Goal: Transaction & Acquisition: Purchase product/service

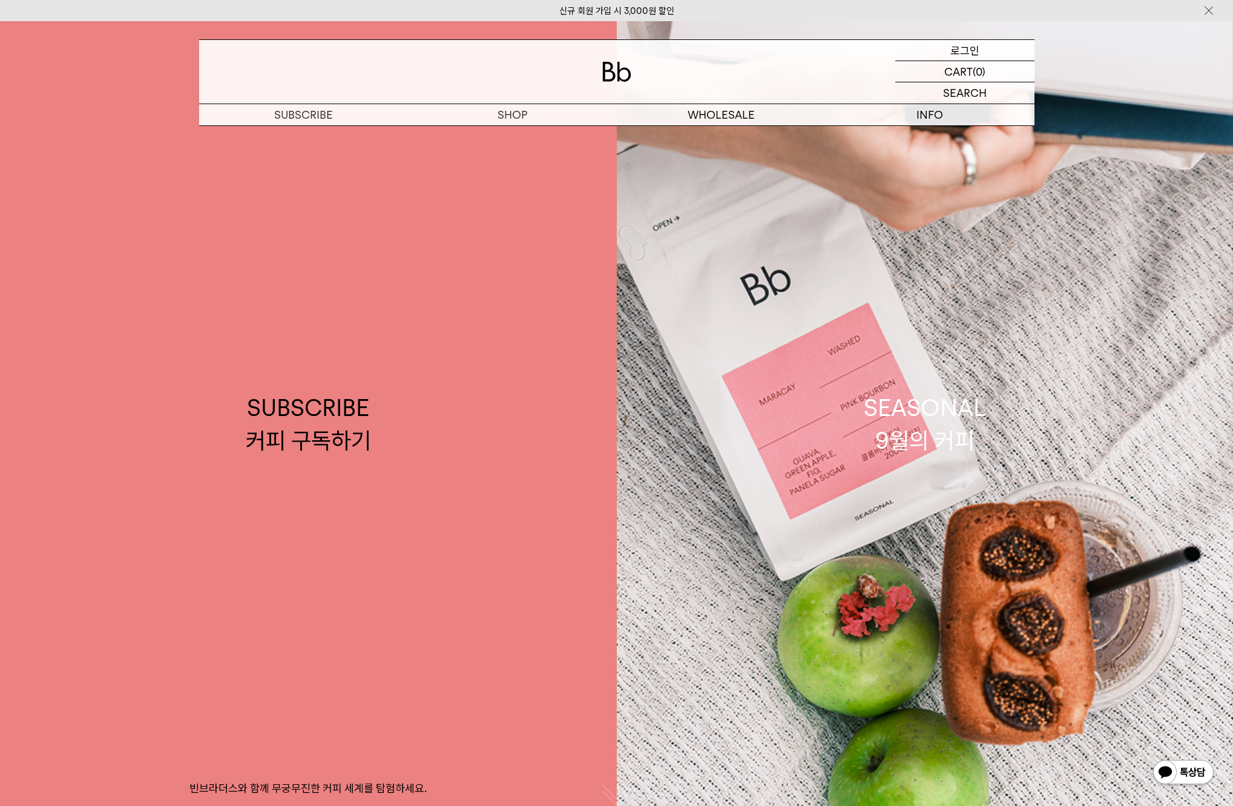
click at [968, 51] on p "로그인" at bounding box center [964, 50] width 29 height 21
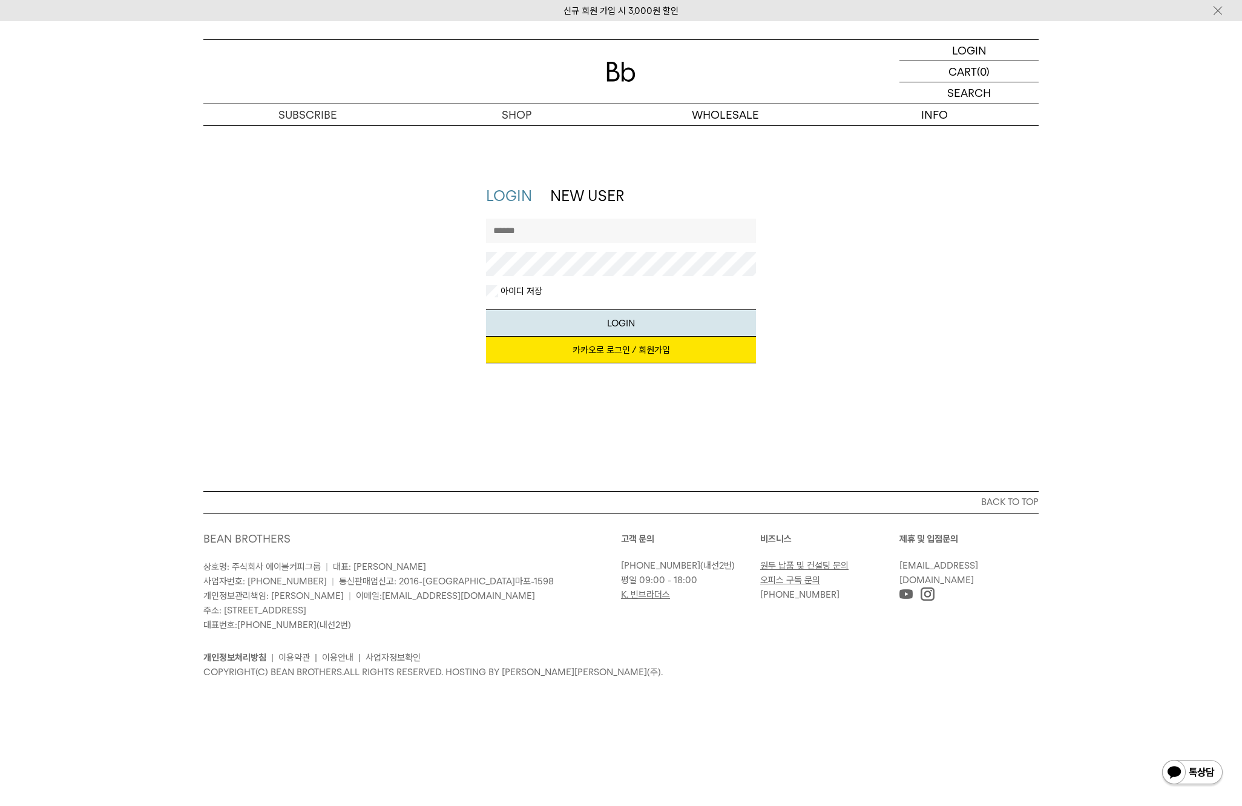
click at [553, 349] on link "카카오로 로그인 / 회원가입" at bounding box center [621, 350] width 271 height 27
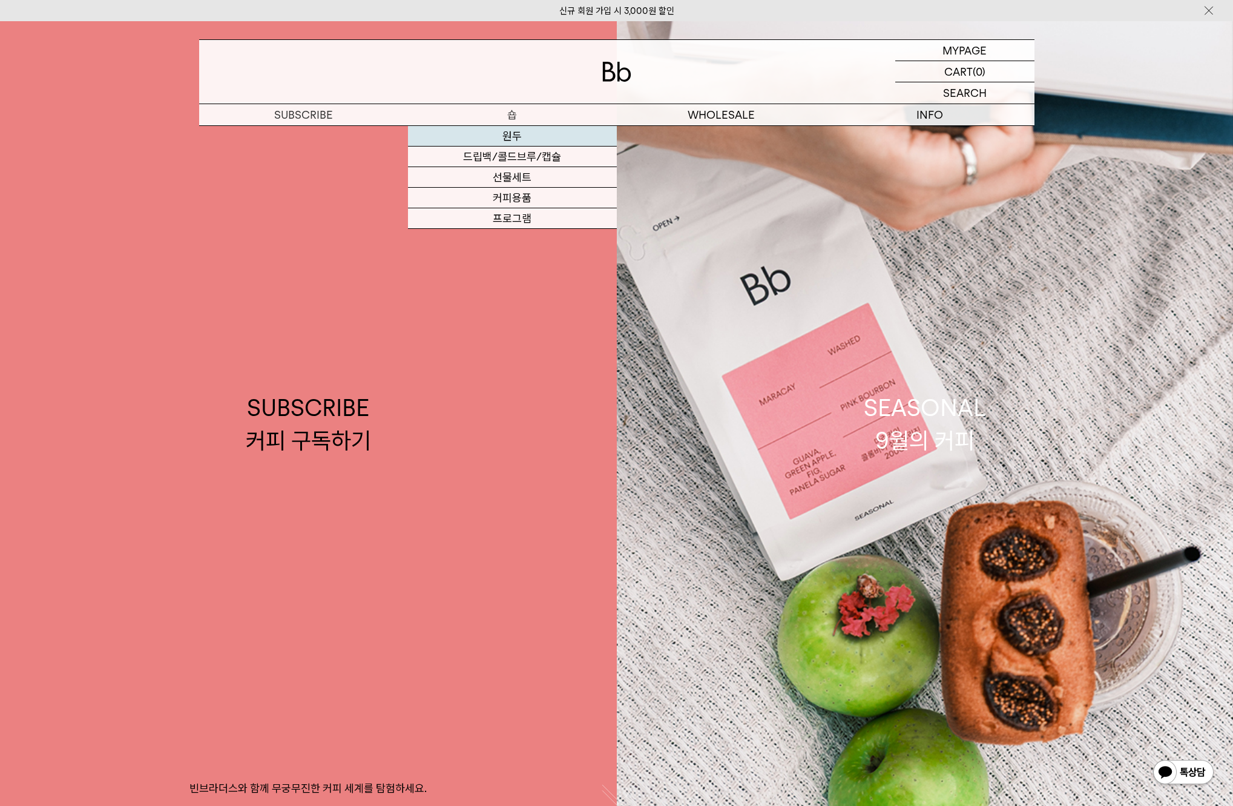
click at [502, 140] on link "원두" at bounding box center [512, 136] width 209 height 21
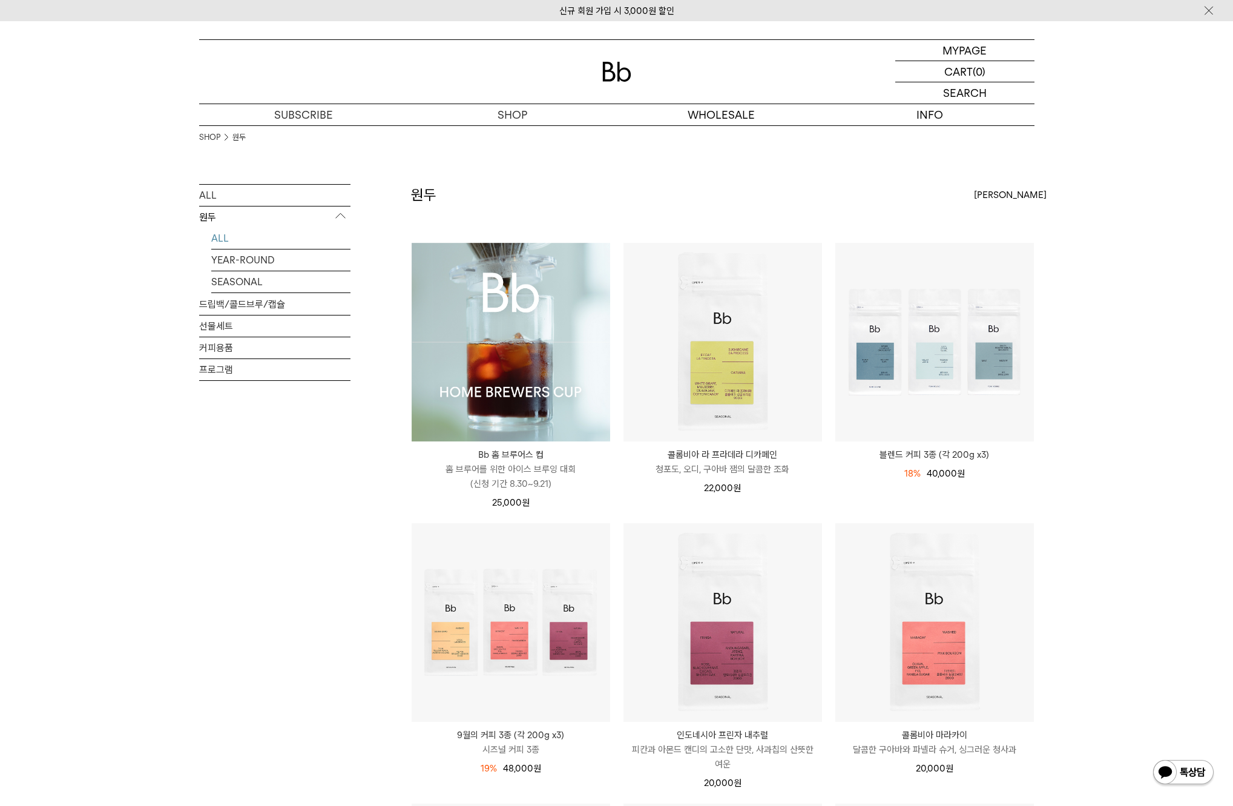
scroll to position [245, 0]
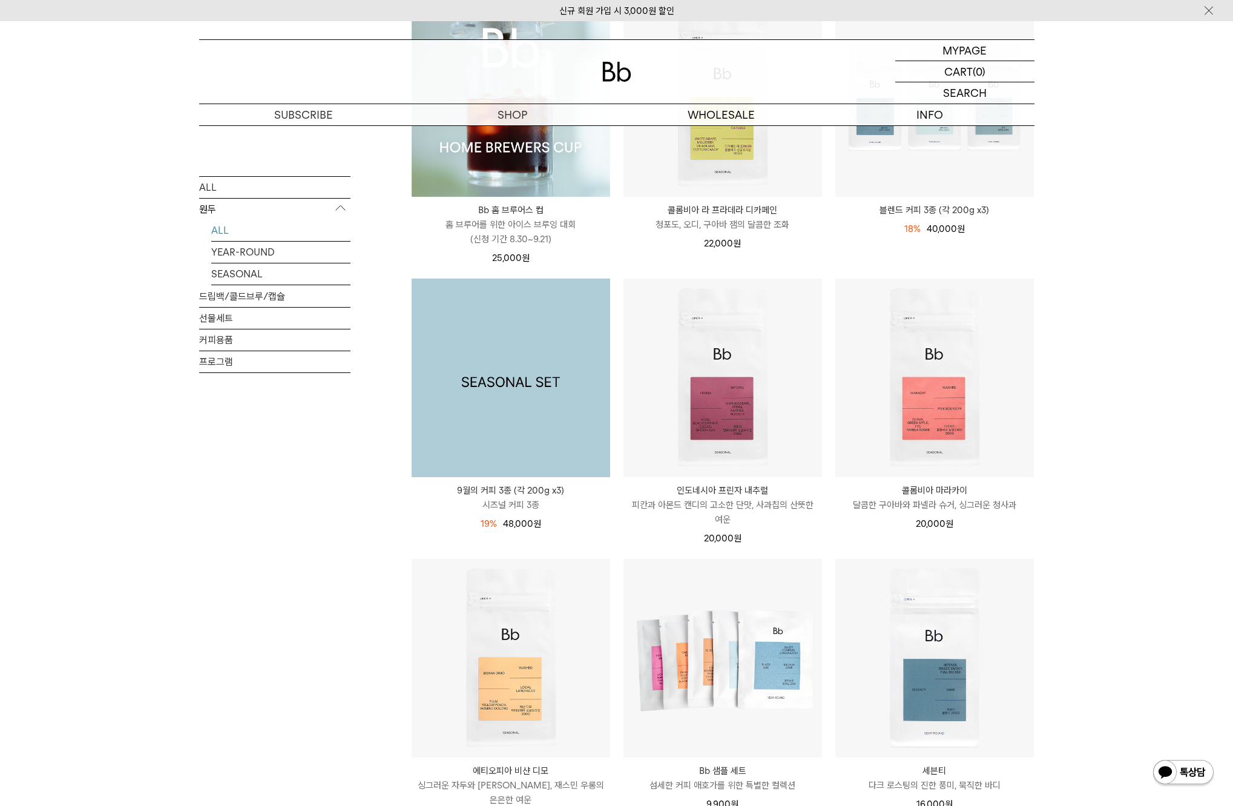
click at [539, 353] on img at bounding box center [511, 377] width 199 height 199
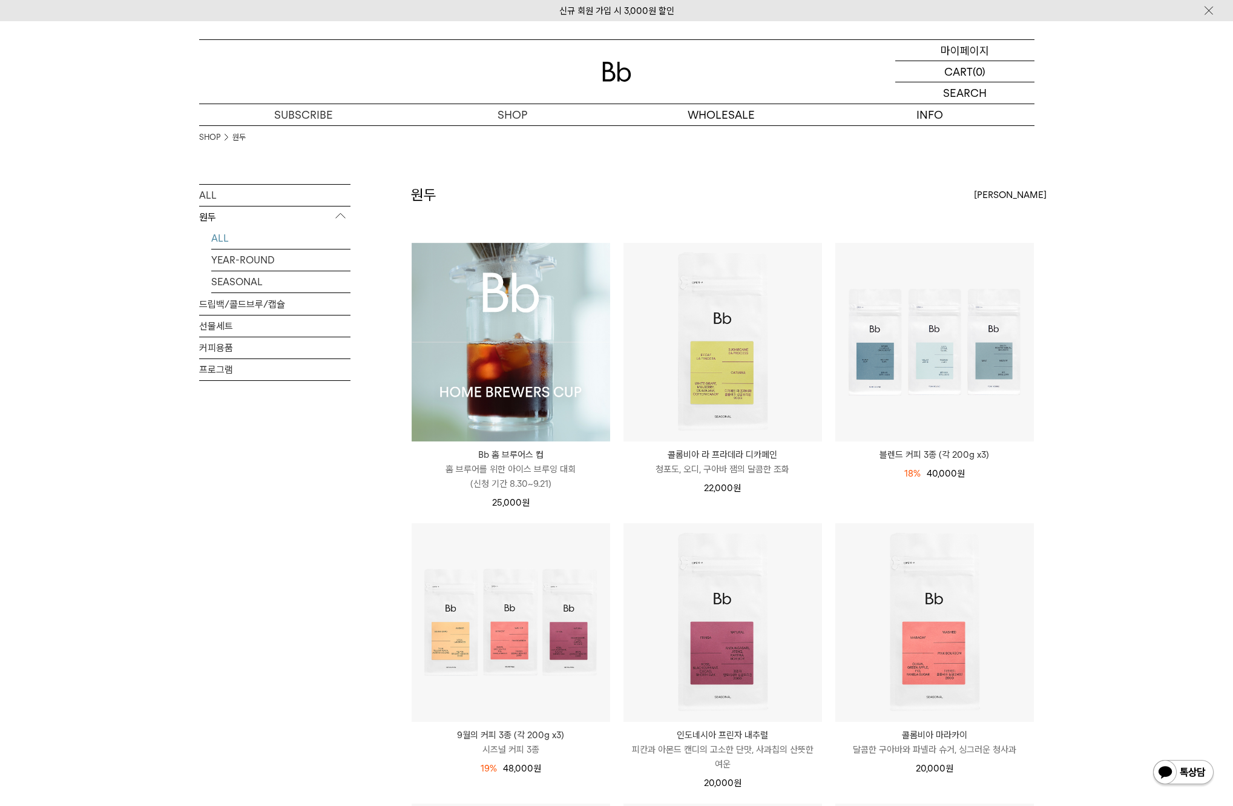
click at [969, 50] on p "마이페이지" at bounding box center [965, 50] width 48 height 21
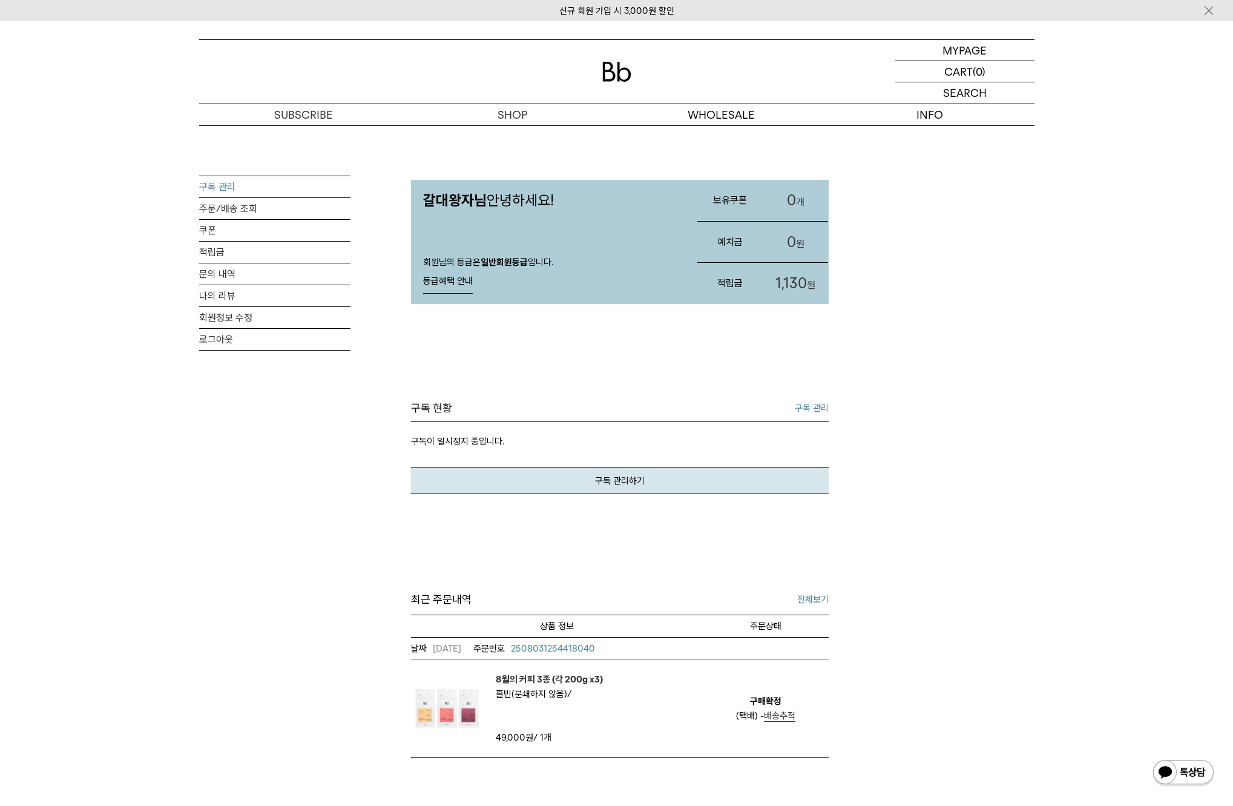
click at [295, 184] on link "구독 관리" at bounding box center [274, 186] width 151 height 21
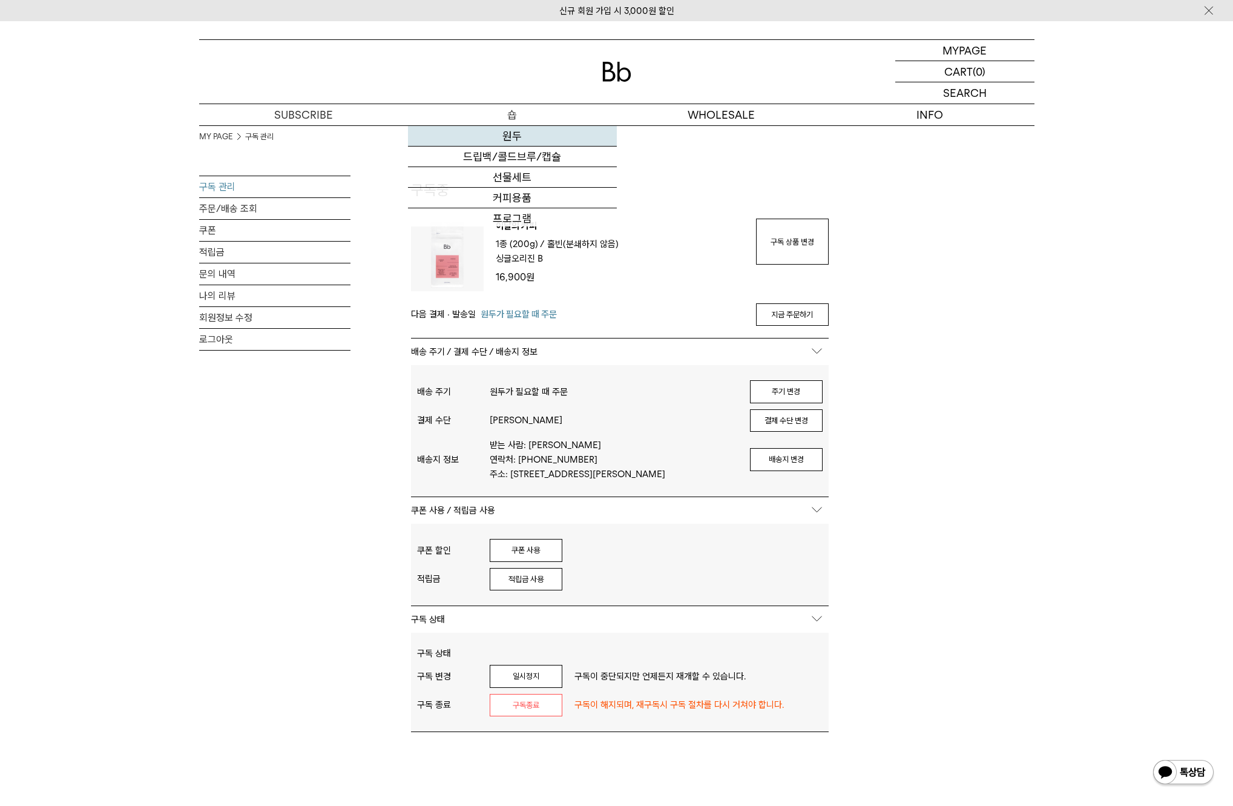
click at [510, 143] on link "원두" at bounding box center [512, 136] width 209 height 21
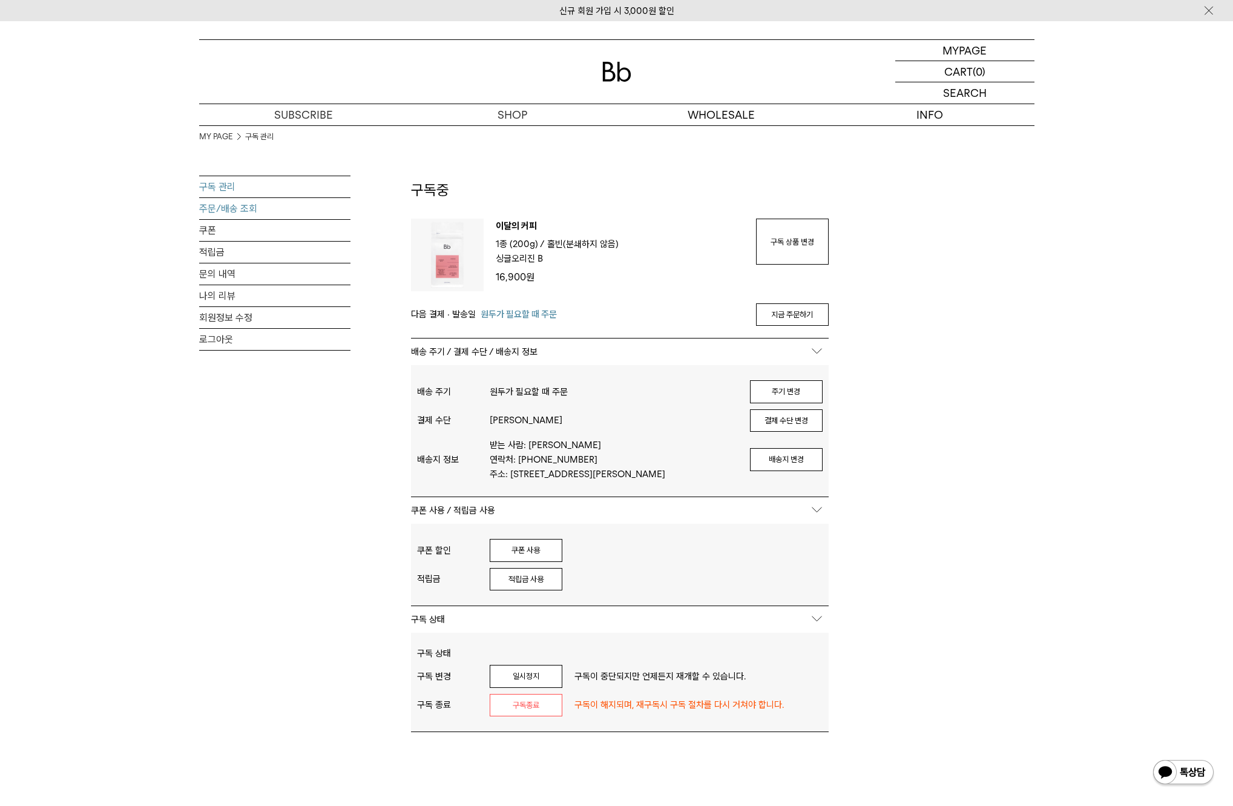
click at [286, 208] on link "주문/배송 조회" at bounding box center [274, 208] width 151 height 21
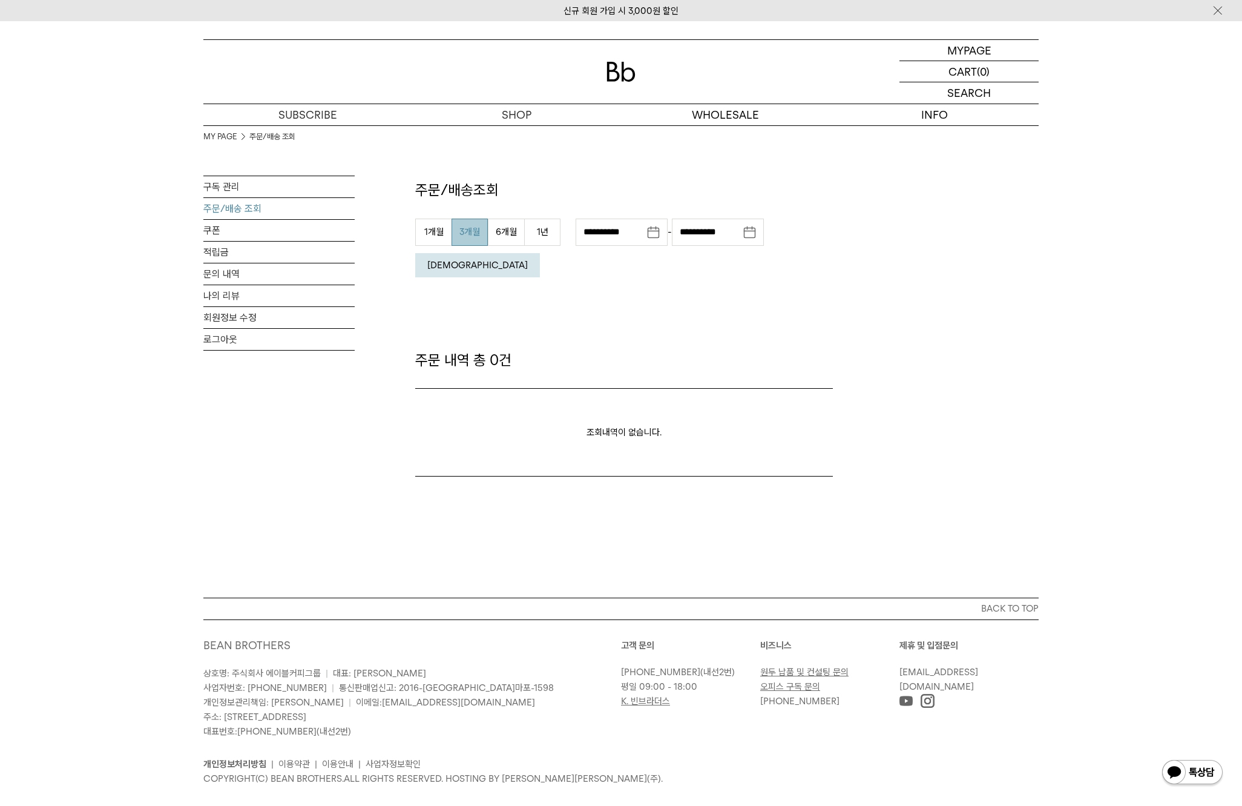
click at [482, 226] on button "3개월" at bounding box center [470, 231] width 36 height 27
type input "**********"
click at [540, 253] on button "조회" at bounding box center [477, 265] width 125 height 24
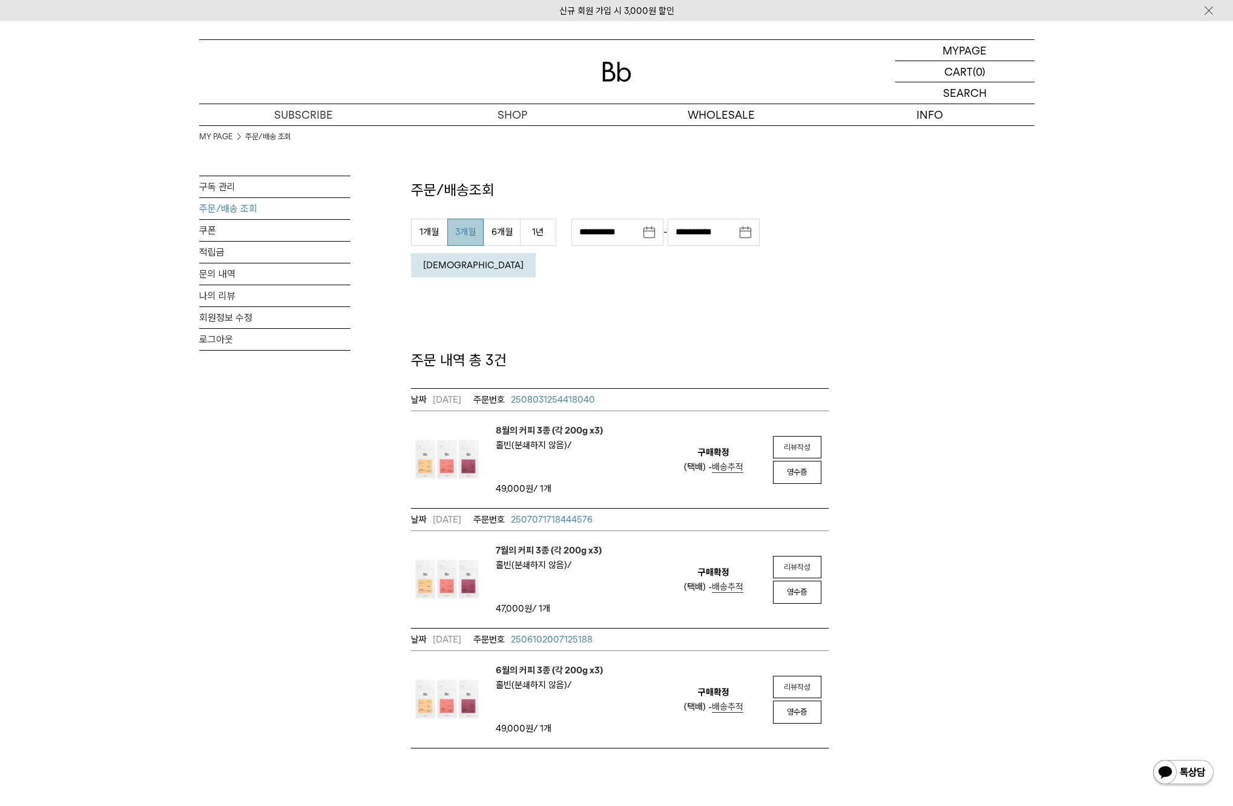
click at [537, 423] on em "8월의 커피 3종 (각 200g x3)" at bounding box center [549, 430] width 107 height 15
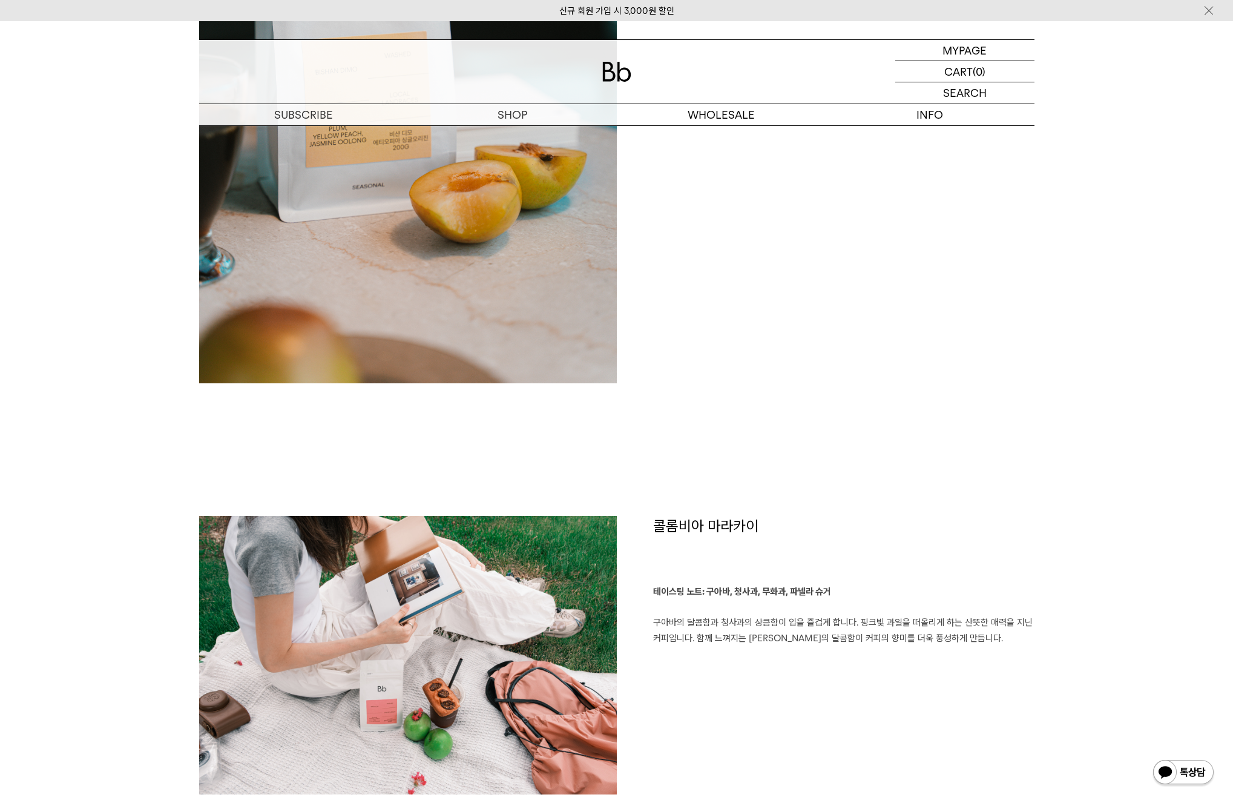
scroll to position [723, 0]
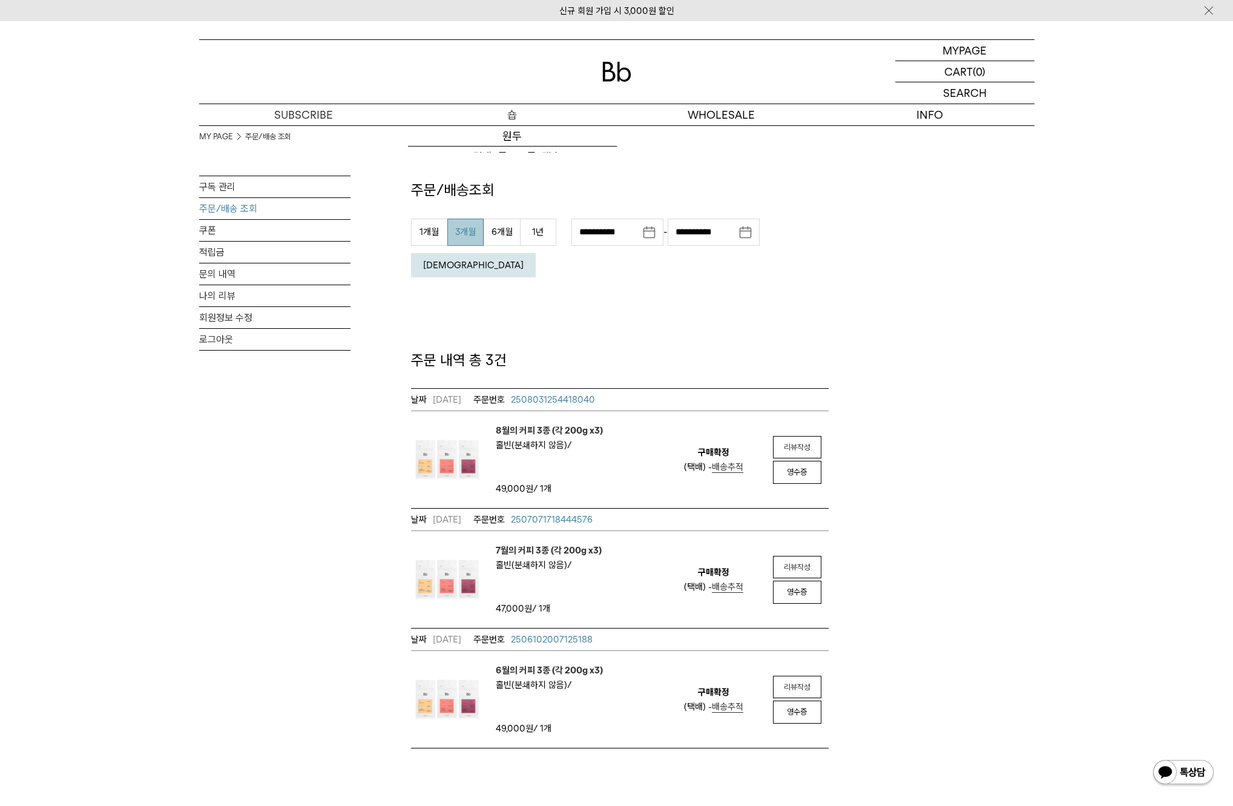
click at [505, 106] on p "숍" at bounding box center [512, 114] width 209 height 21
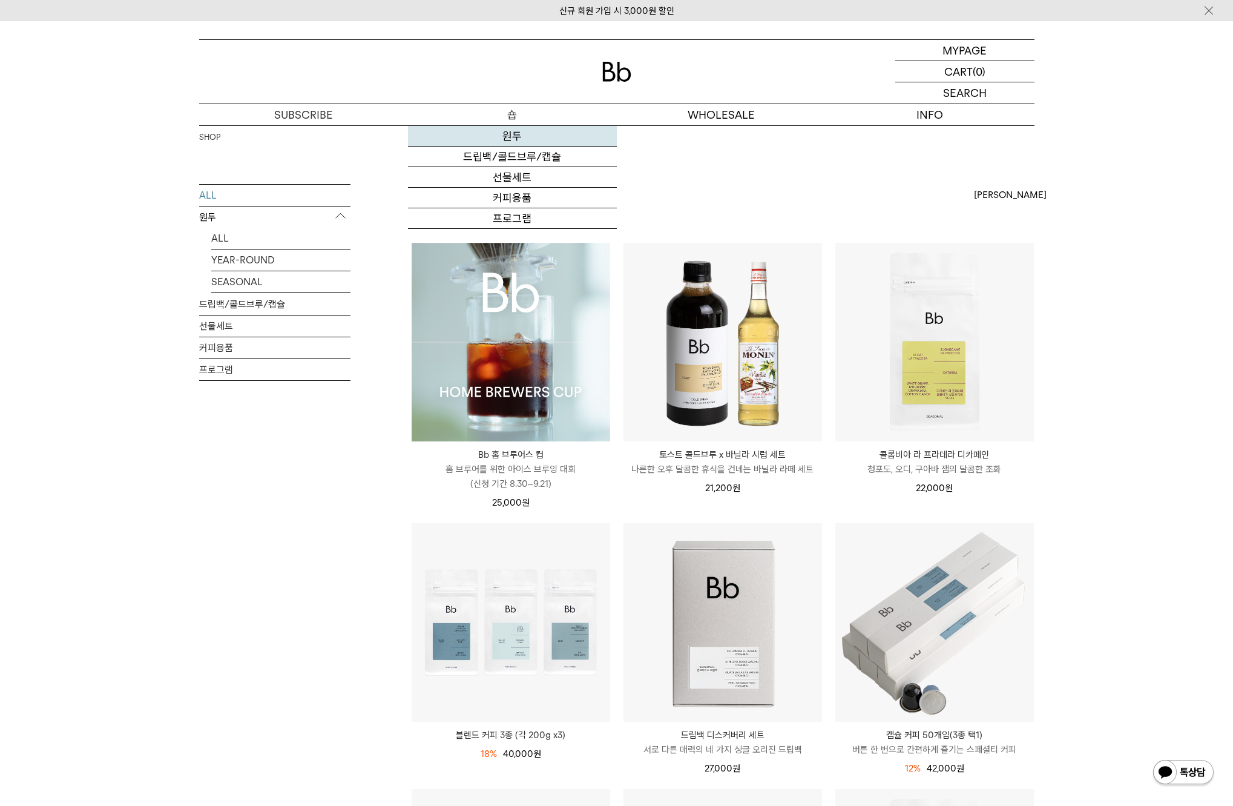
click at [514, 137] on link "원두" at bounding box center [512, 136] width 209 height 21
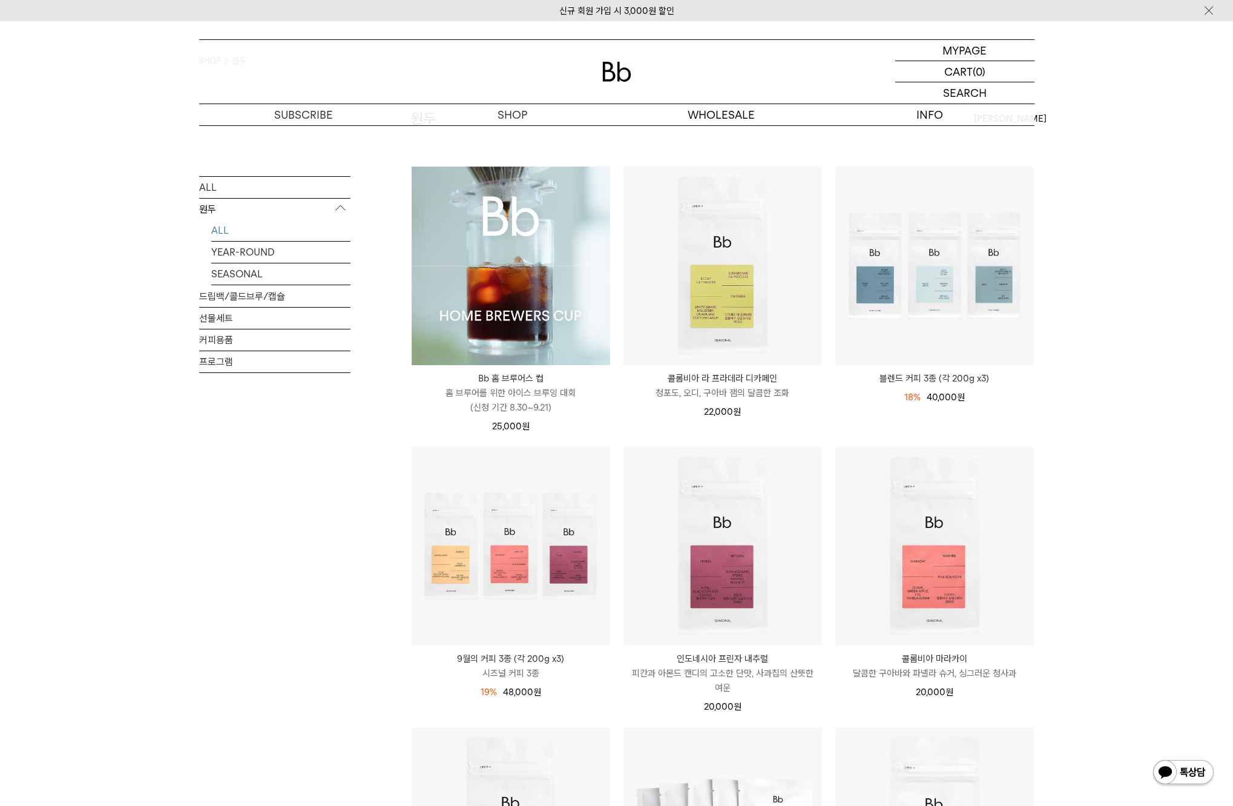
scroll to position [103, 0]
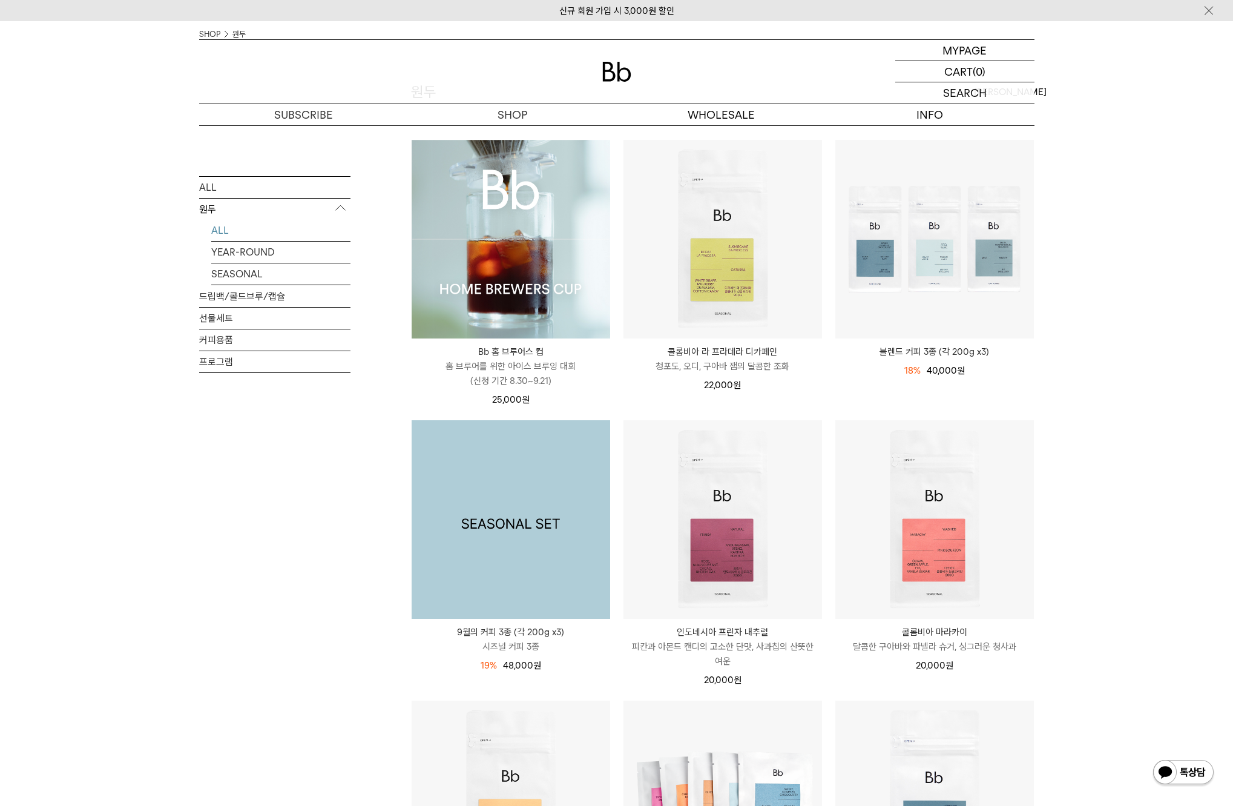
click at [539, 479] on img at bounding box center [511, 519] width 199 height 199
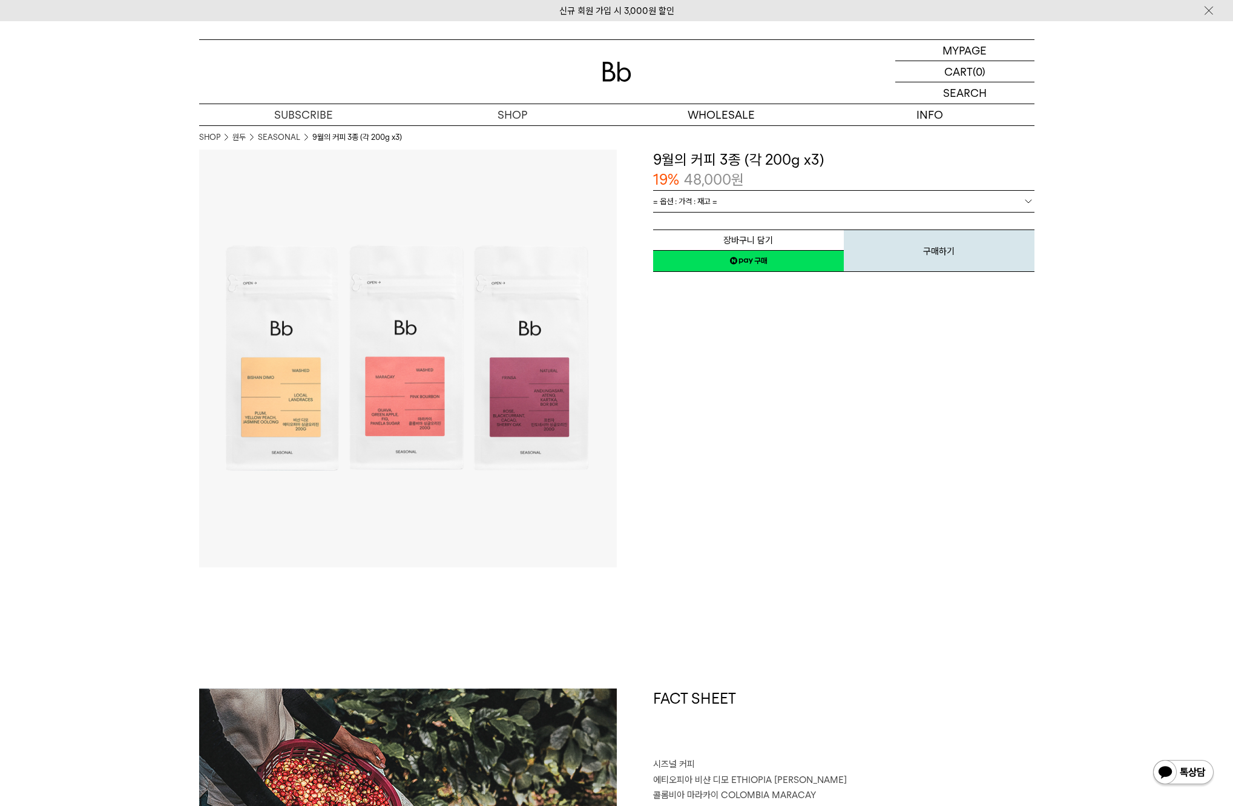
click at [757, 199] on link "= 옵션 : 가격 : 재고 =" at bounding box center [843, 201] width 381 height 21
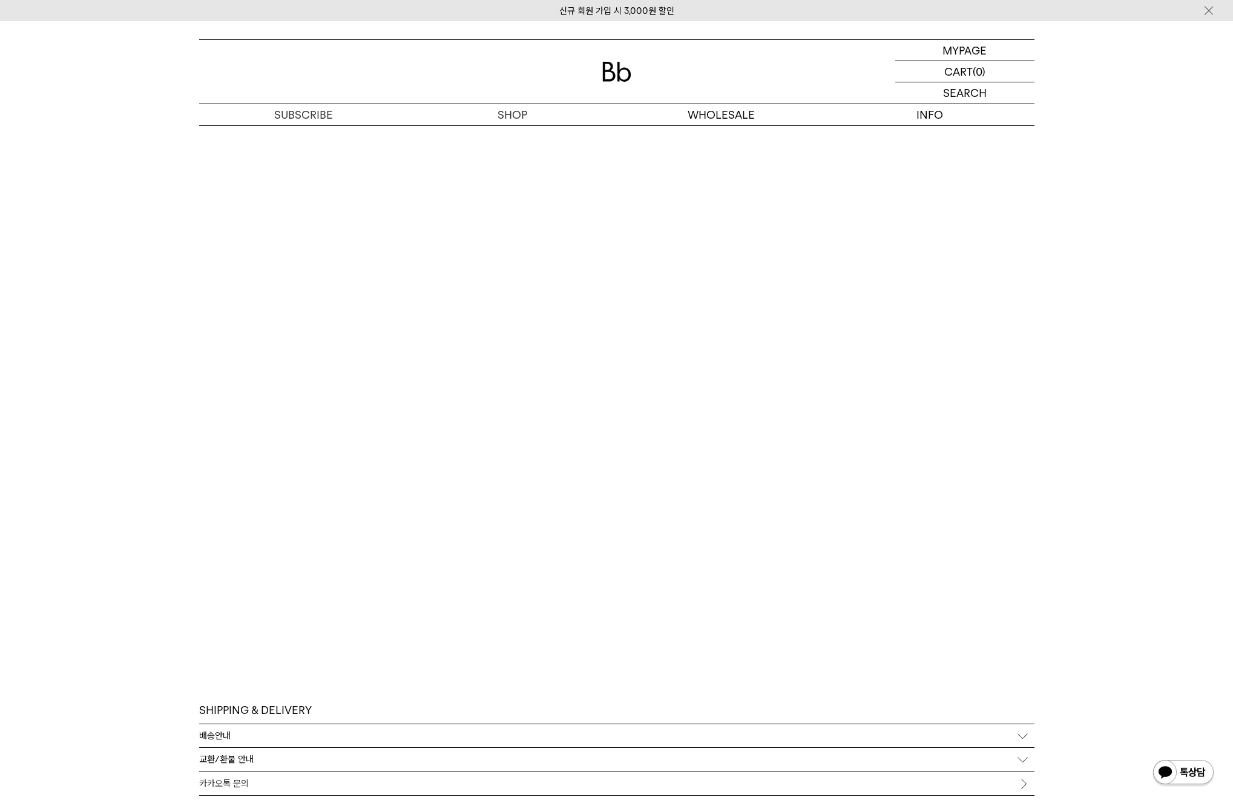
scroll to position [3551, 0]
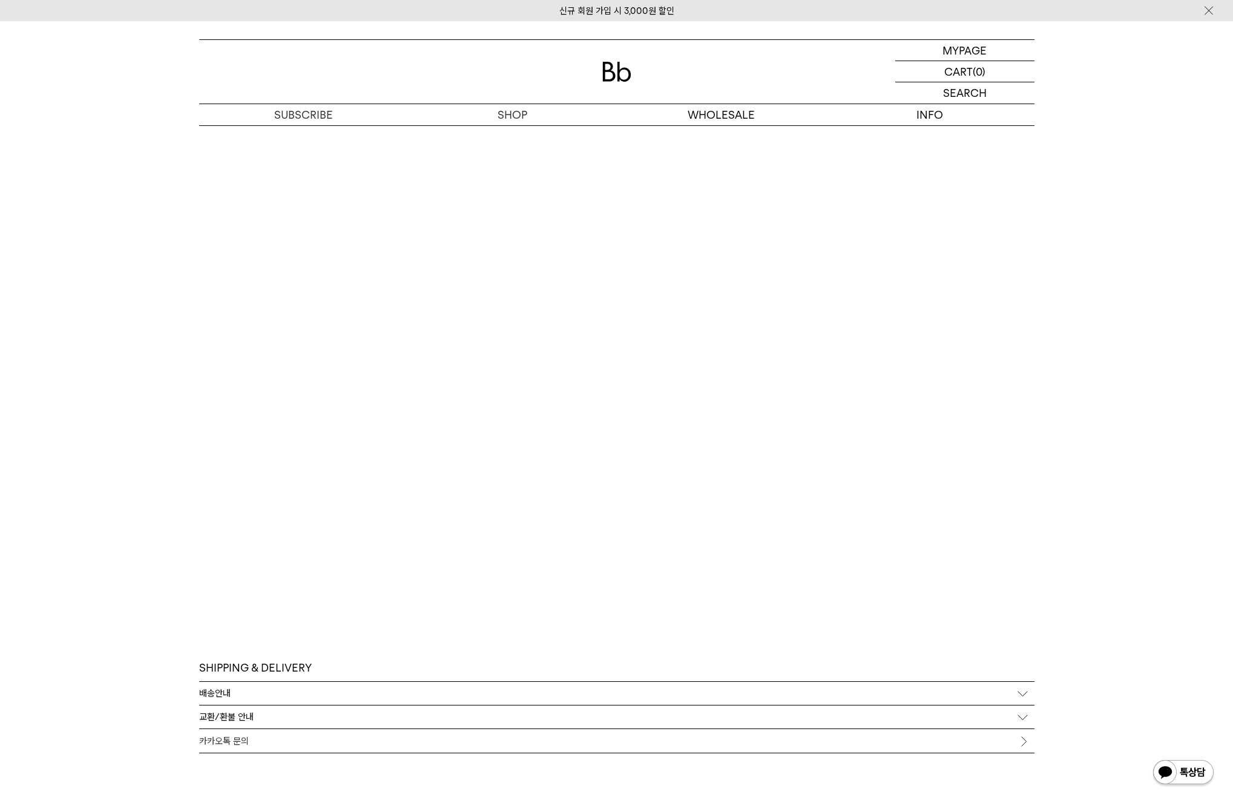
scroll to position [3672, 0]
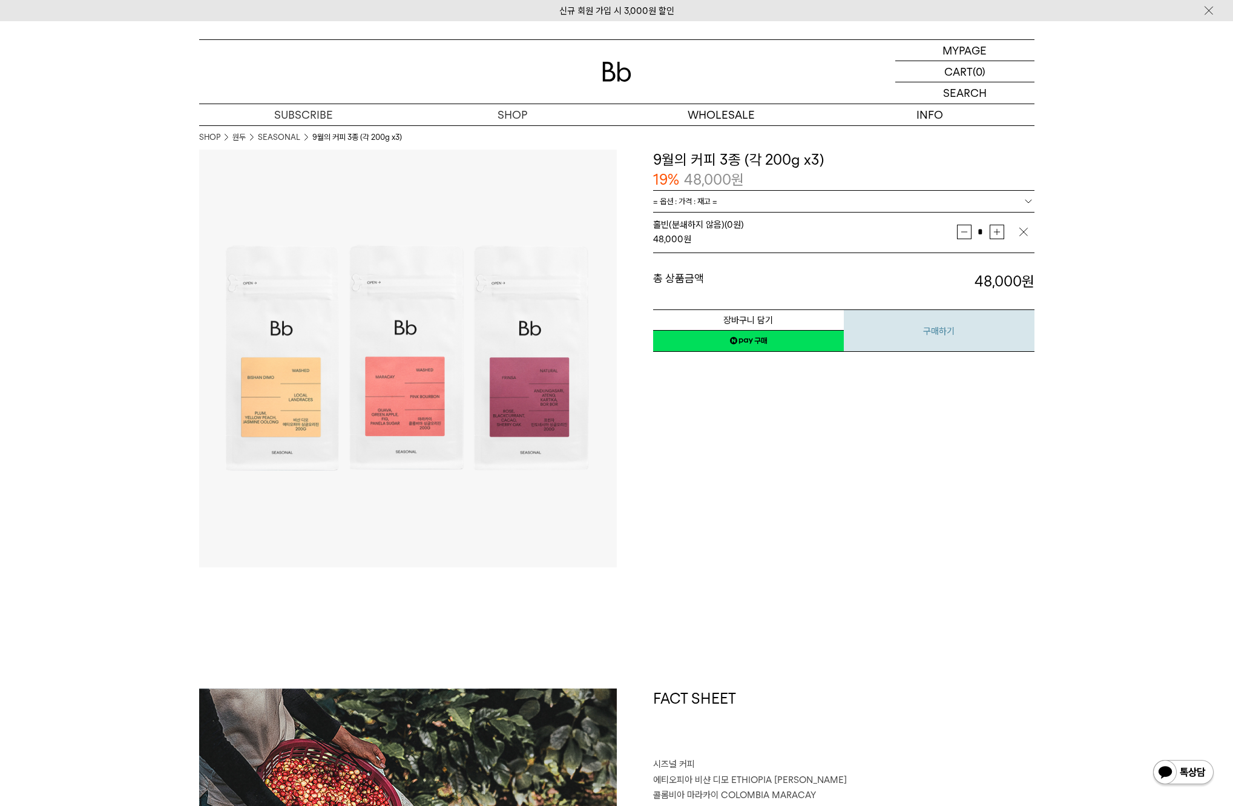
click at [925, 339] on button "구매하기" at bounding box center [939, 330] width 191 height 42
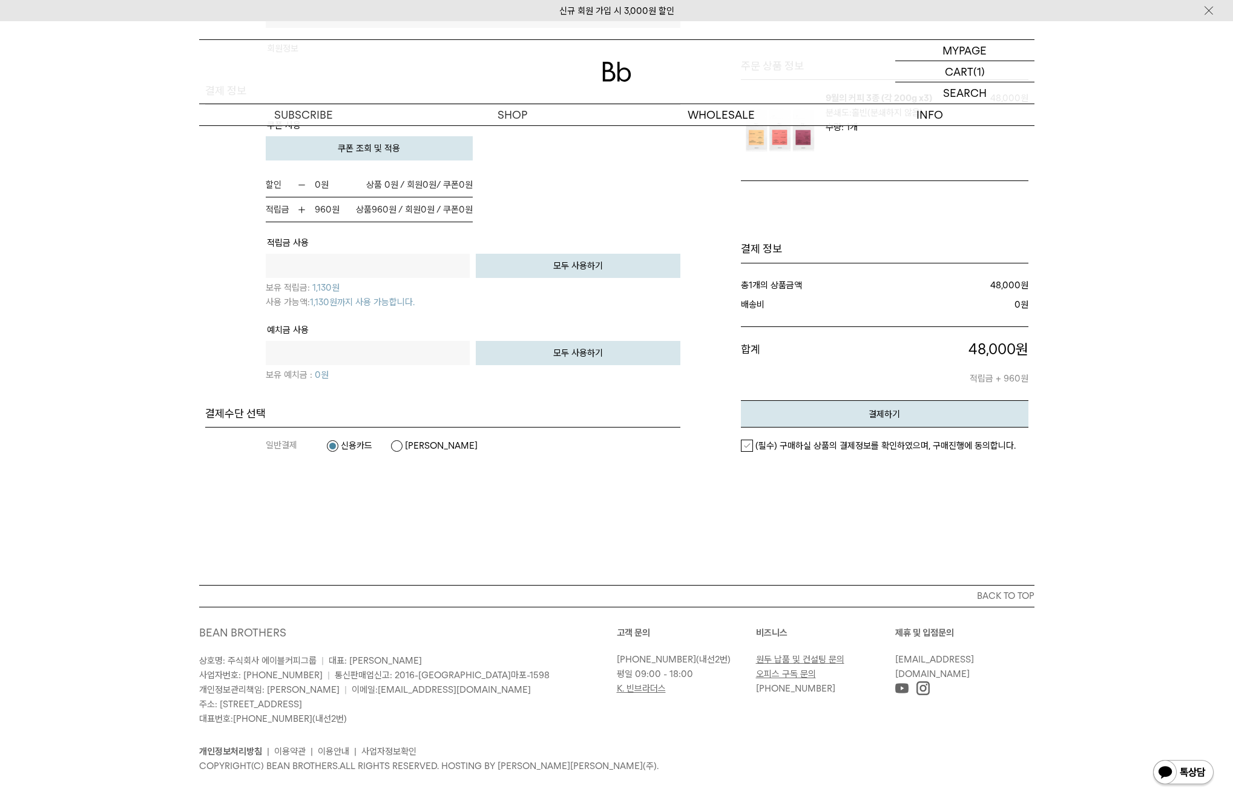
scroll to position [780, 0]
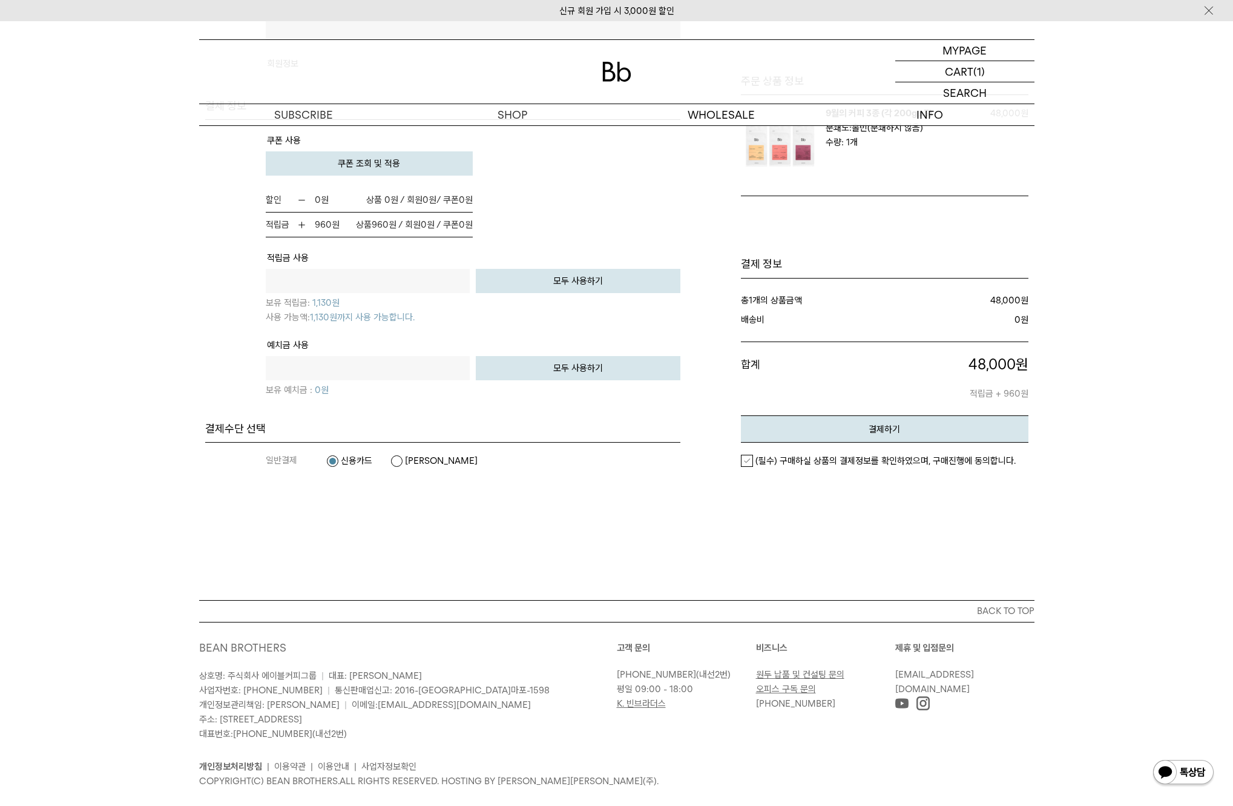
click at [568, 280] on button "모두 사용하기" at bounding box center [578, 281] width 205 height 24
type input "****"
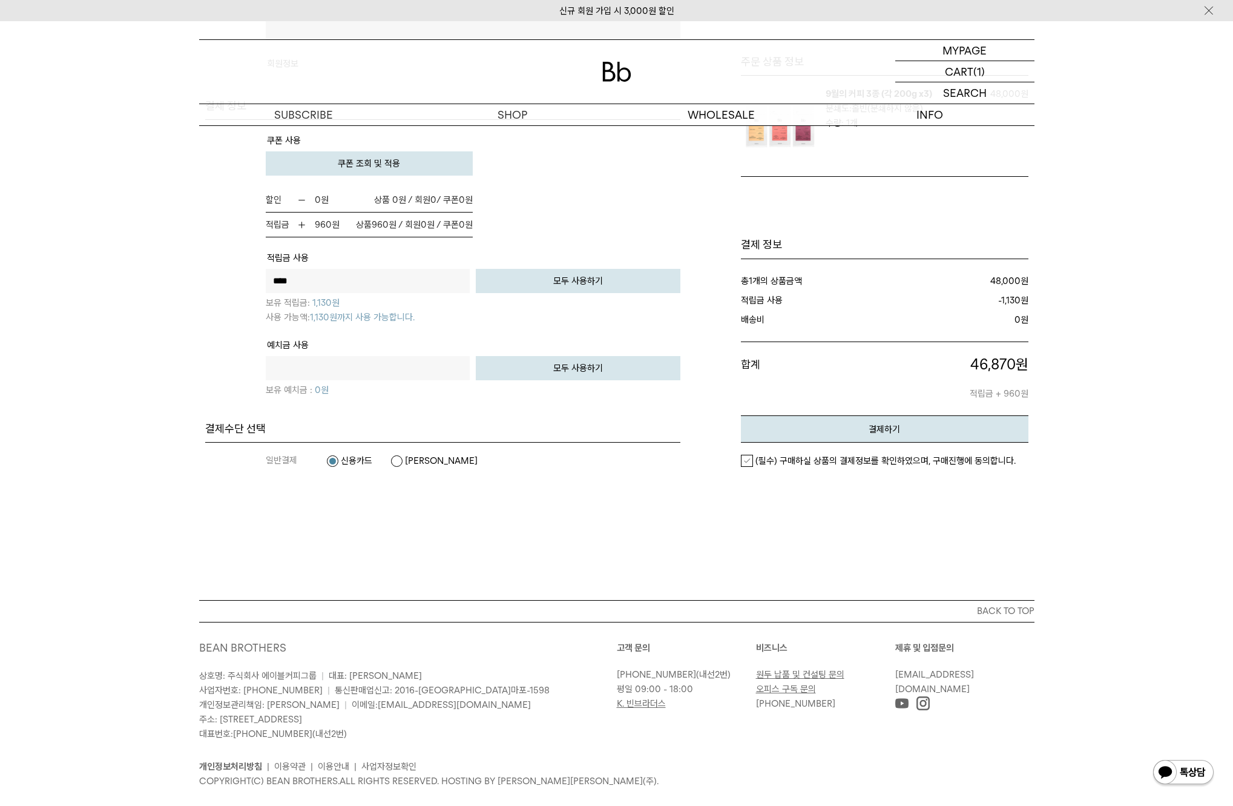
click at [399, 460] on label "[PERSON_NAME]" at bounding box center [433, 461] width 87 height 12
click at [747, 461] on label "(필수) 구매하실 상품의 결제정보를 확인하였으며, 구매진행에 동의합니다." at bounding box center [878, 461] width 275 height 12
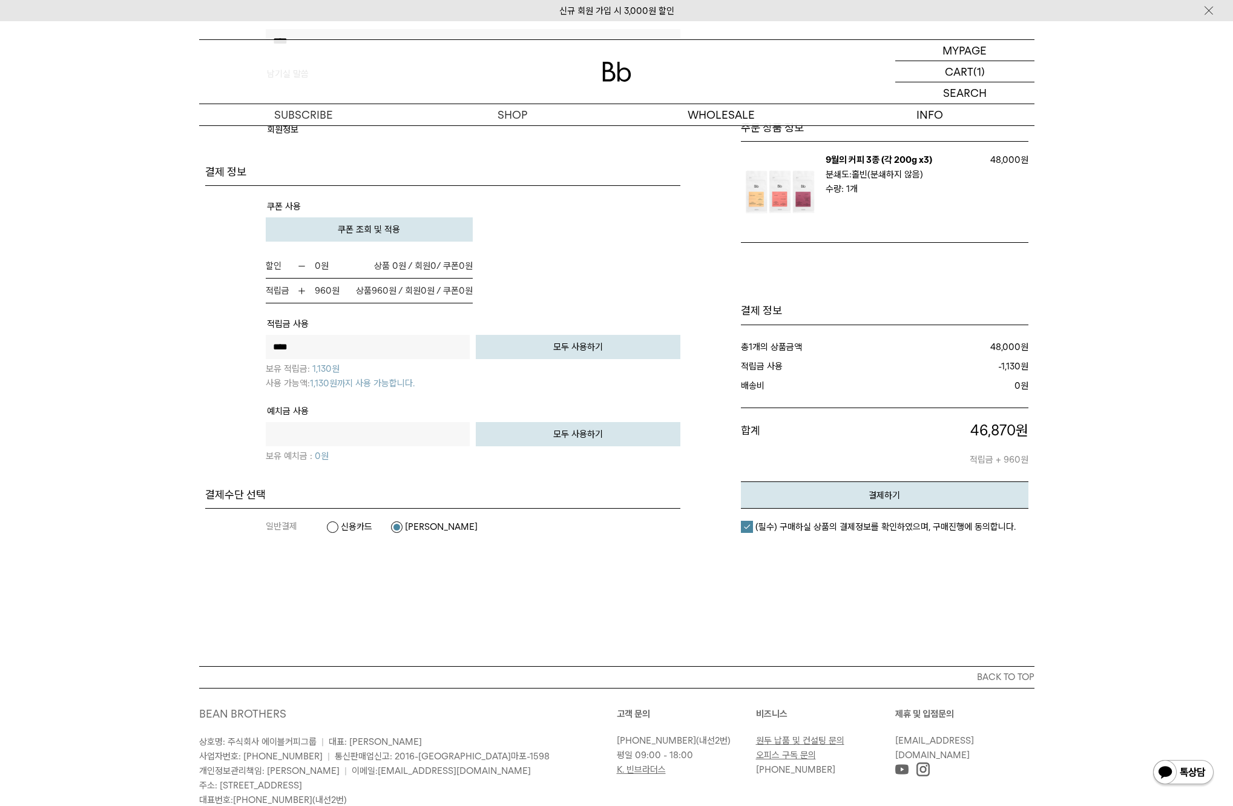
scroll to position [804, 0]
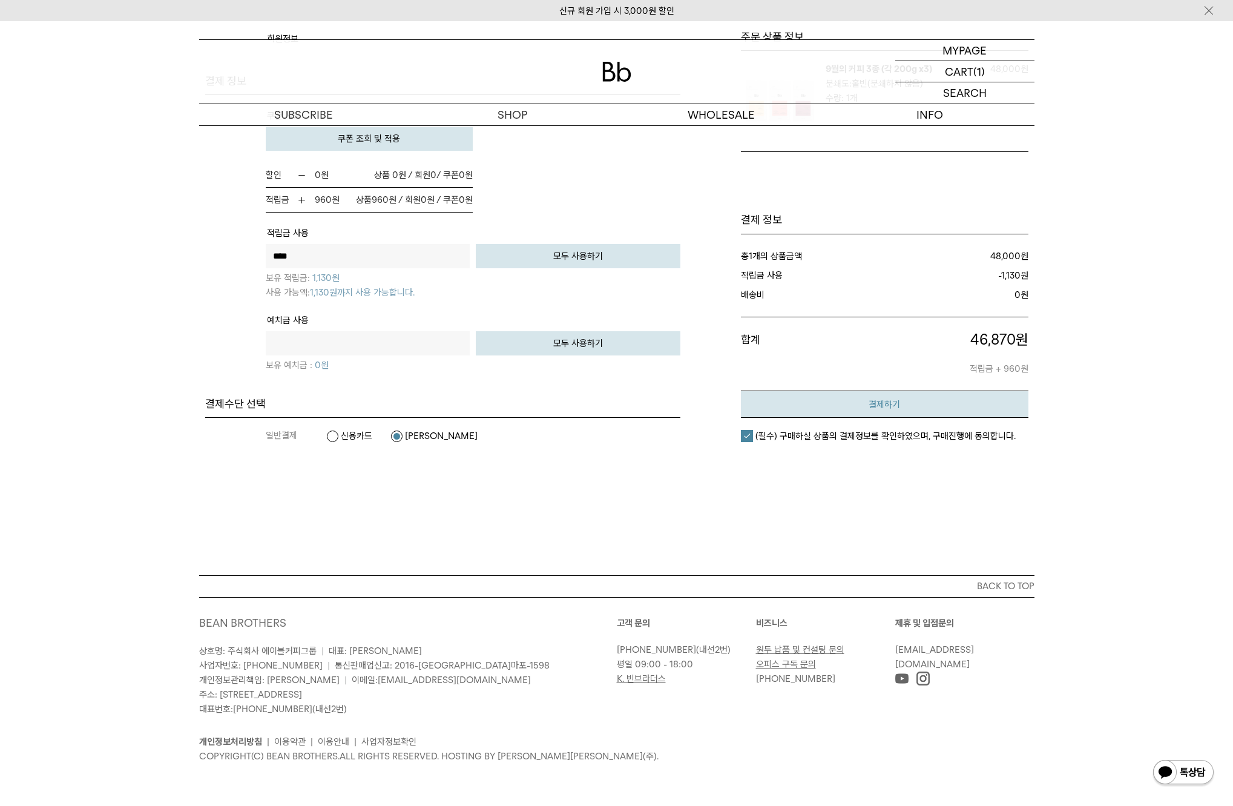
click at [862, 416] on button "결제하기" at bounding box center [884, 403] width 287 height 27
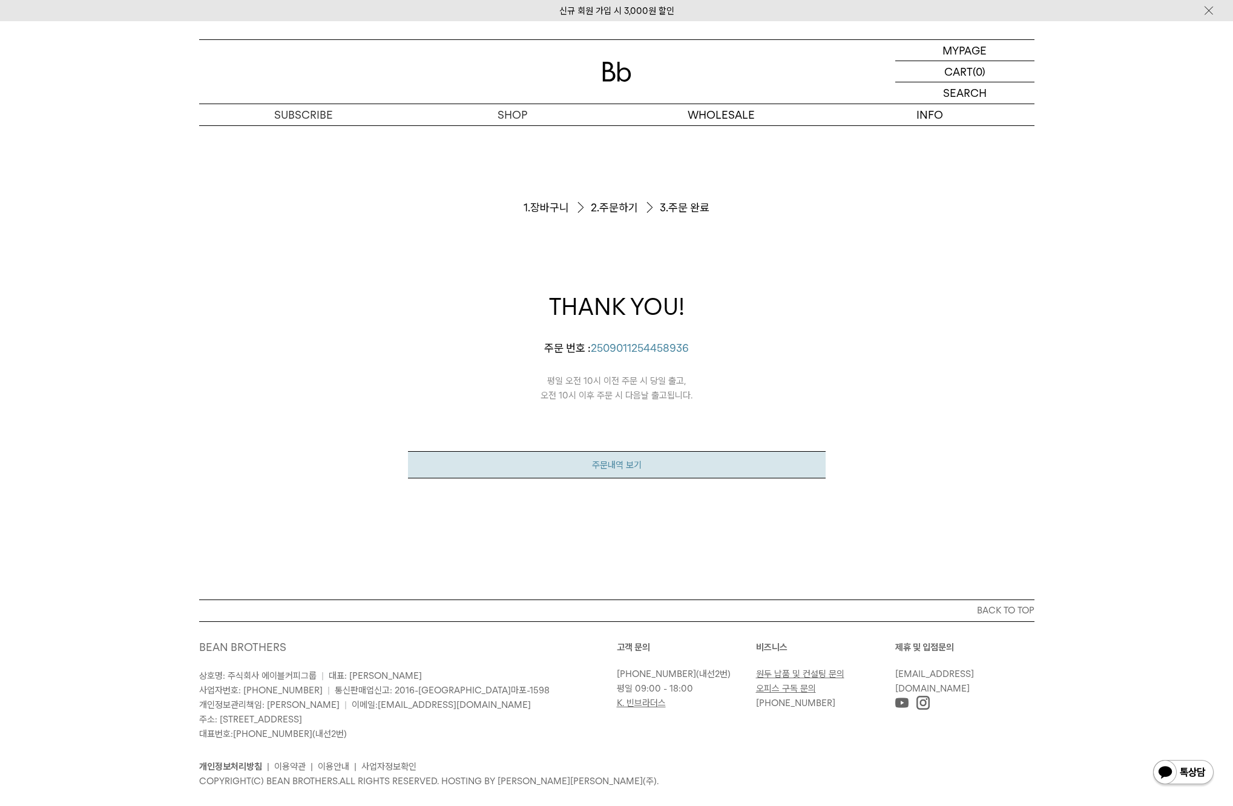
click at [636, 458] on link "주문내역 보기" at bounding box center [617, 464] width 418 height 27
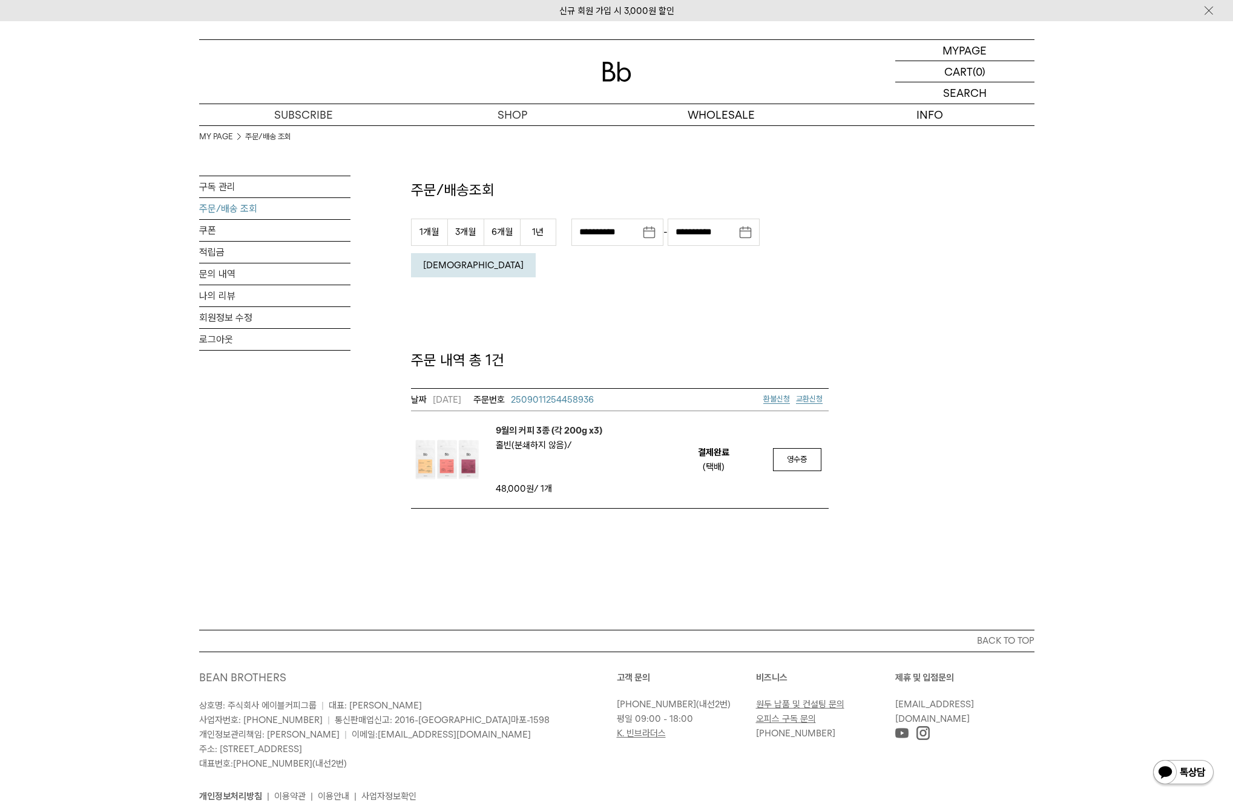
click at [568, 394] on span "2509011254458936" at bounding box center [552, 399] width 83 height 11
